Goal: Transaction & Acquisition: Purchase product/service

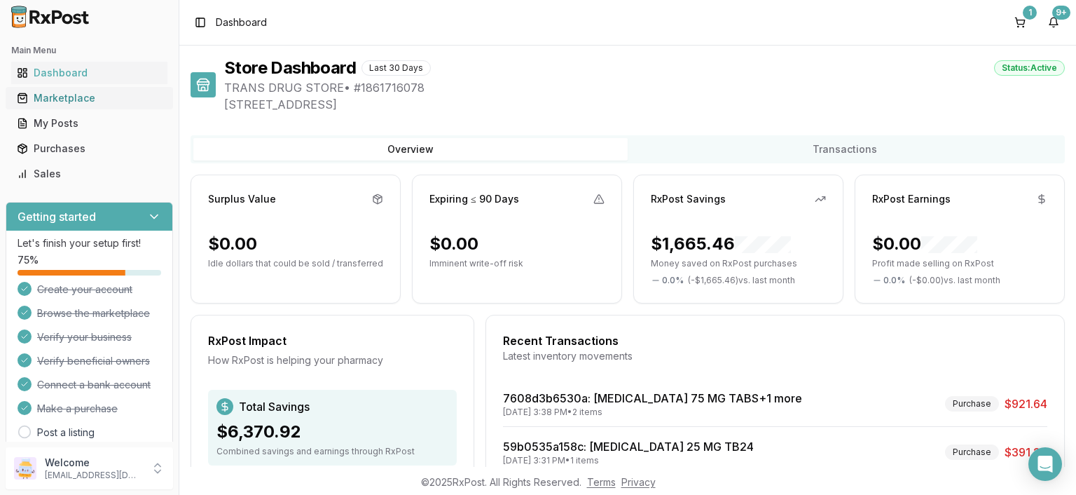
click at [75, 100] on div "Marketplace" at bounding box center [89, 98] width 145 height 14
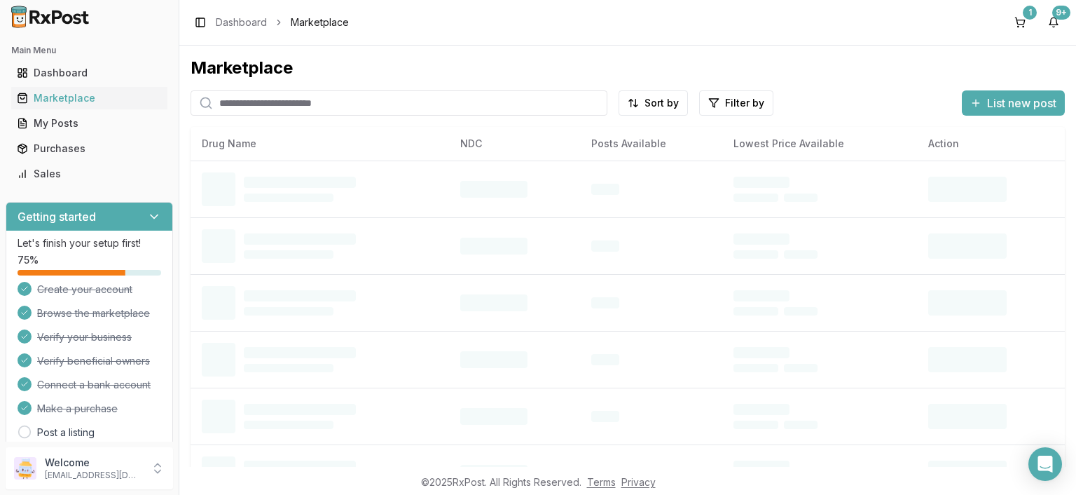
click at [313, 109] on input "search" at bounding box center [399, 102] width 417 height 25
paste input "**********"
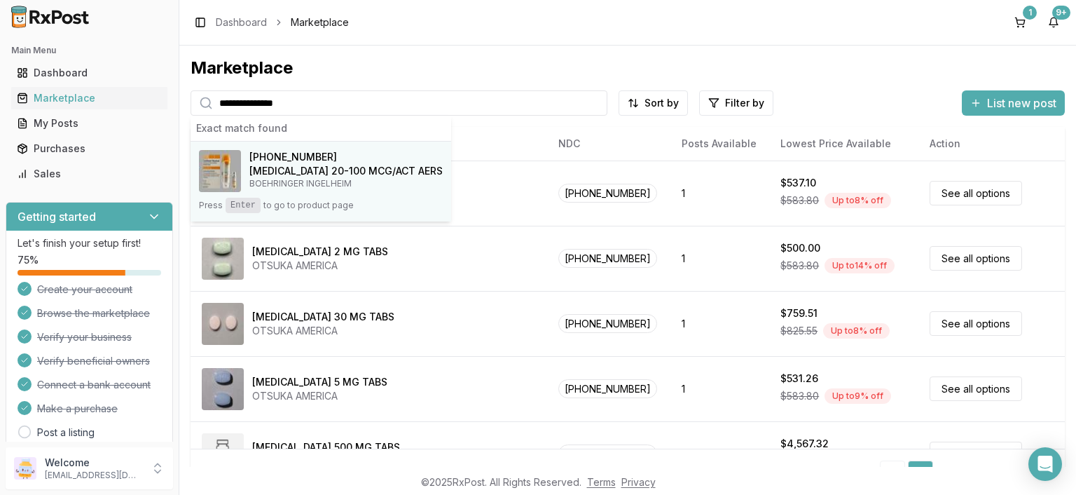
type input "**********"
click at [238, 202] on kbd "Enter" at bounding box center [243, 205] width 35 height 15
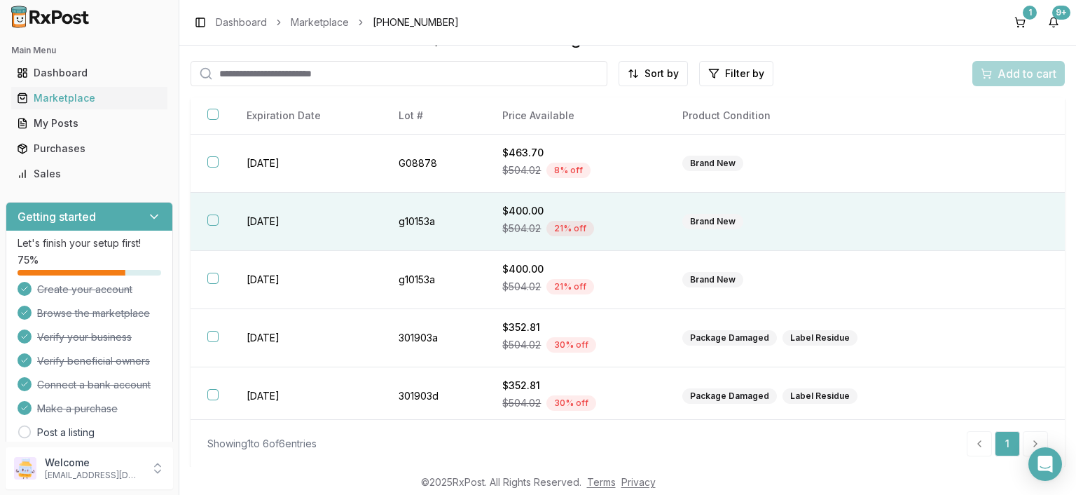
click at [214, 226] on button "button" at bounding box center [212, 219] width 11 height 11
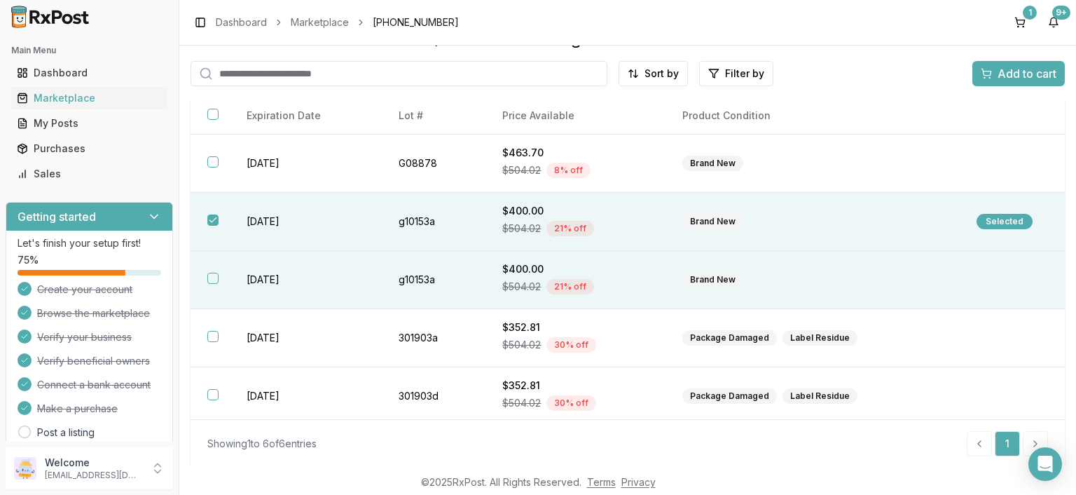
drag, startPoint x: 213, startPoint y: 283, endPoint x: 251, endPoint y: 275, distance: 38.8
click at [214, 284] on button "button" at bounding box center [212, 278] width 11 height 11
click at [1010, 74] on span "Add to cart" at bounding box center [1027, 73] width 59 height 17
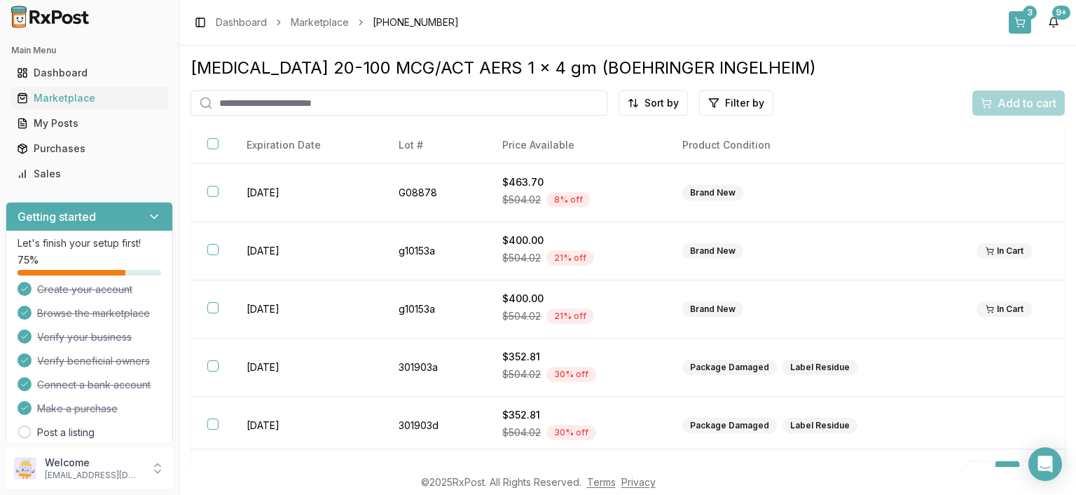
click at [1016, 20] on button "3" at bounding box center [1020, 22] width 22 height 22
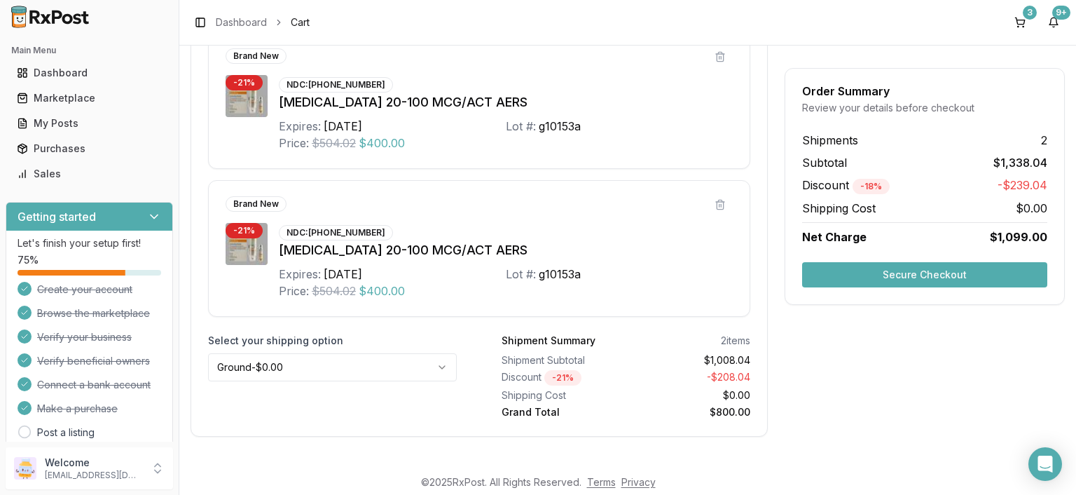
scroll to position [737, 0]
